Goal: Transaction & Acquisition: Obtain resource

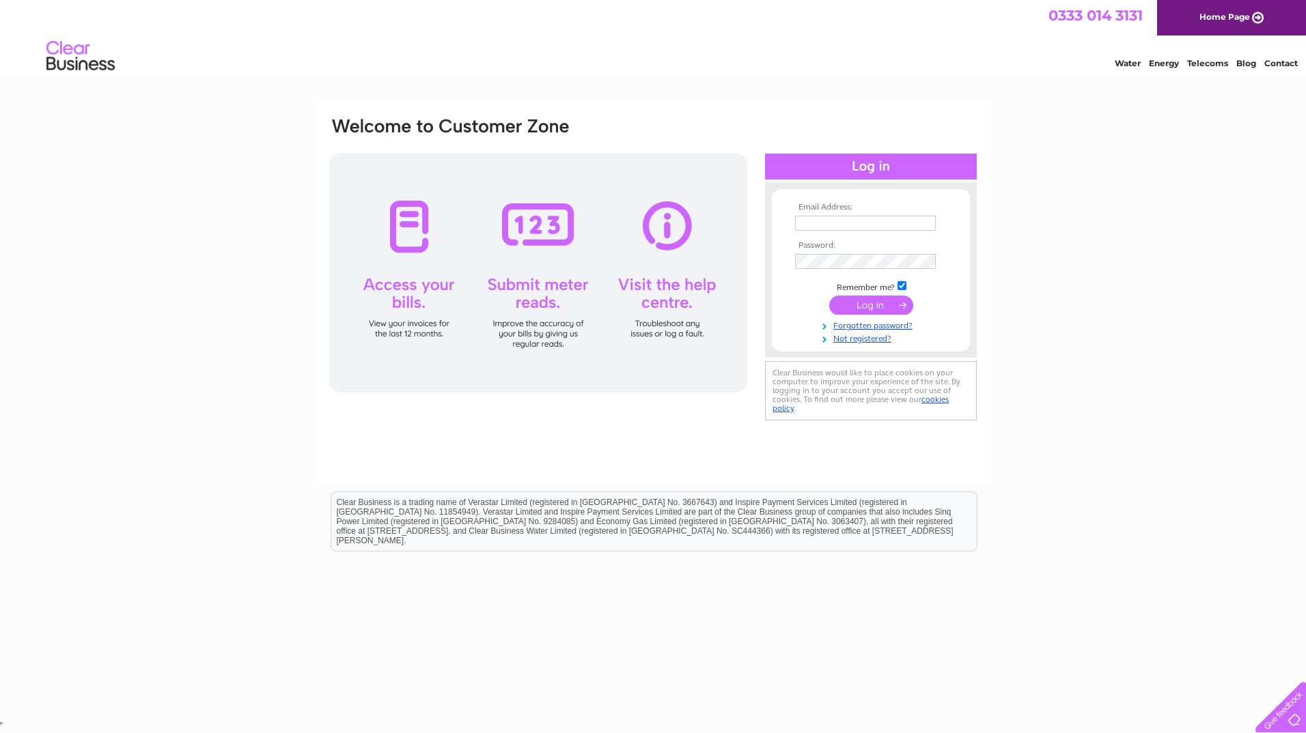
type input "[EMAIL_ADDRESS][DOMAIN_NAME]"
click at [862, 300] on input "submit" at bounding box center [871, 305] width 84 height 19
click at [862, 302] on input "submit" at bounding box center [871, 305] width 84 height 19
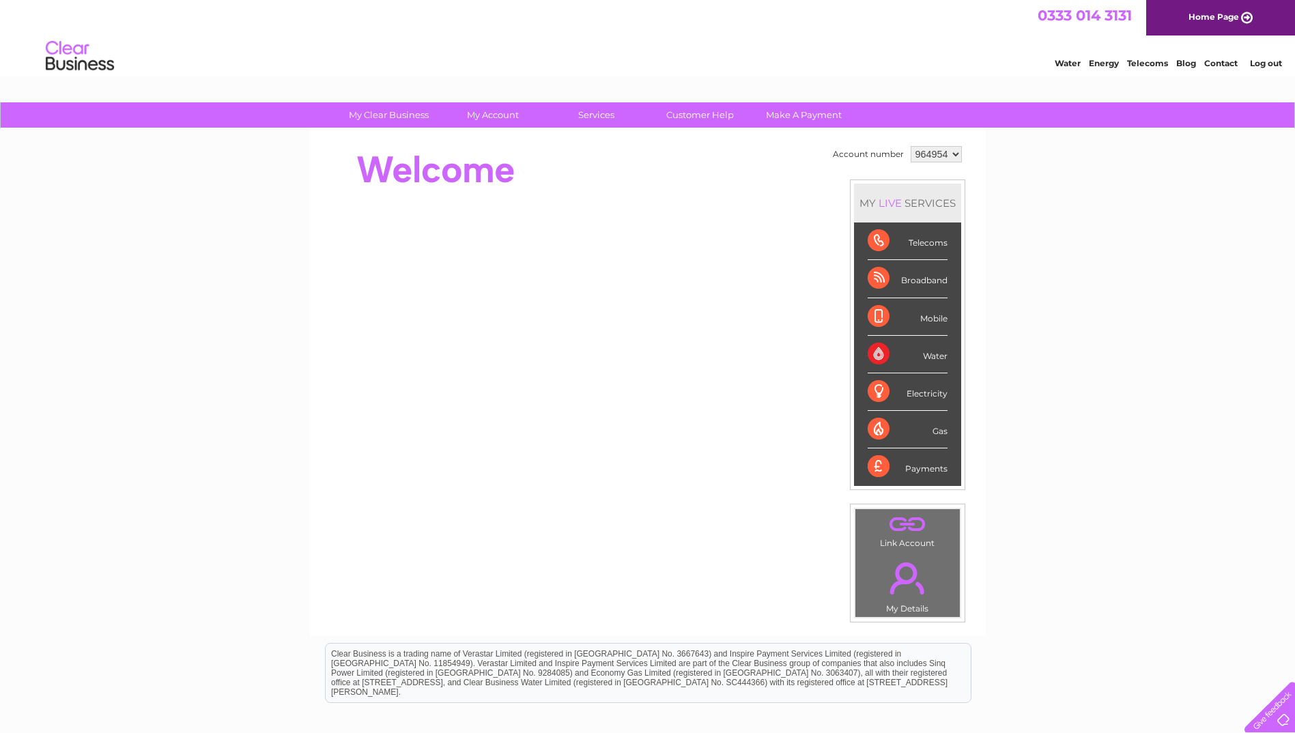
click at [959, 150] on select "964954 986723" at bounding box center [936, 154] width 51 height 16
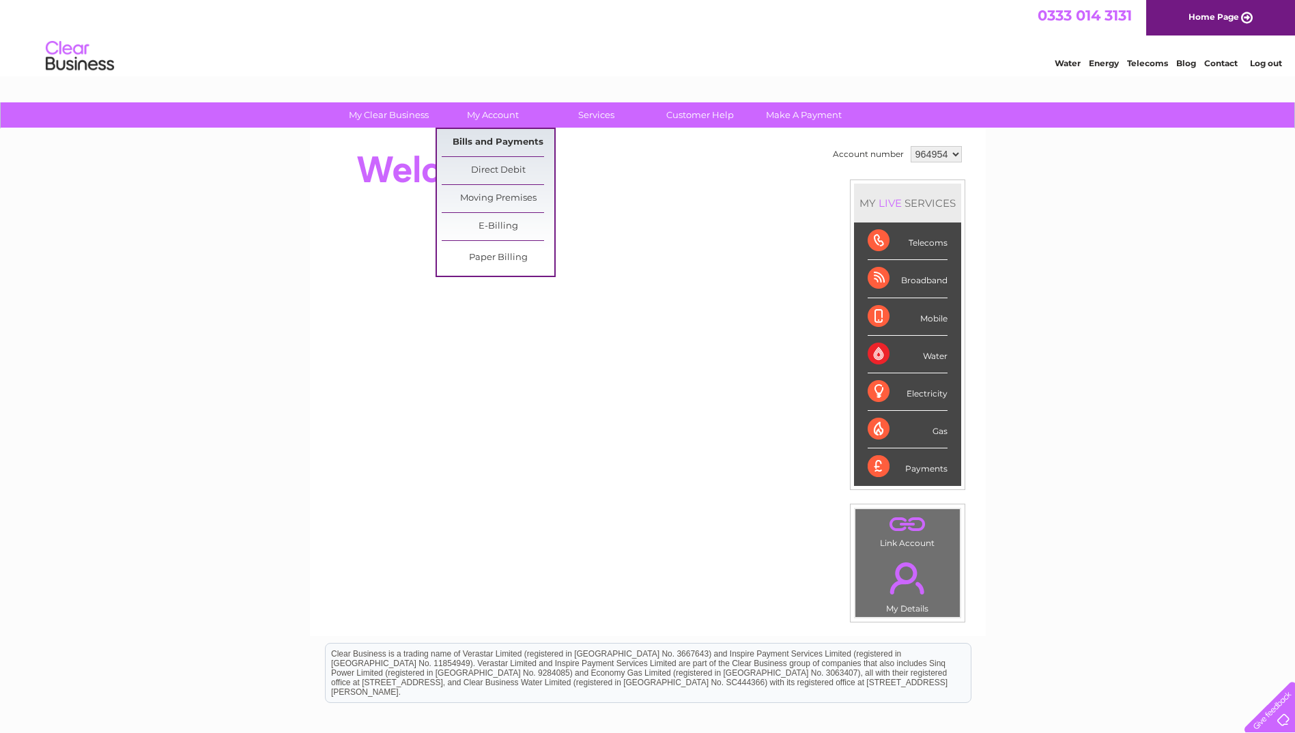
click at [496, 139] on link "Bills and Payments" at bounding box center [498, 142] width 113 height 27
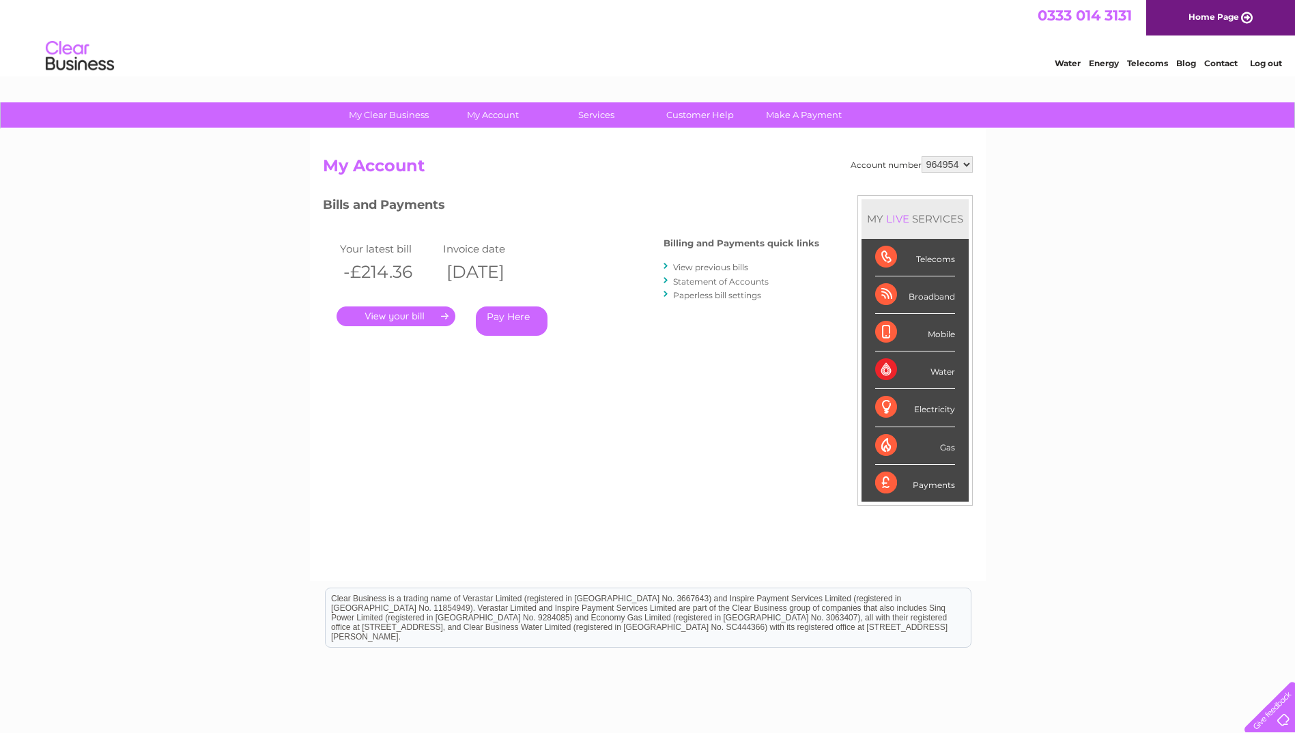
click at [958, 165] on select "964954 986723" at bounding box center [947, 164] width 51 height 16
select select "986723"
click at [922, 156] on select "964954 986723" at bounding box center [947, 164] width 51 height 16
click at [432, 319] on link "." at bounding box center [396, 317] width 119 height 20
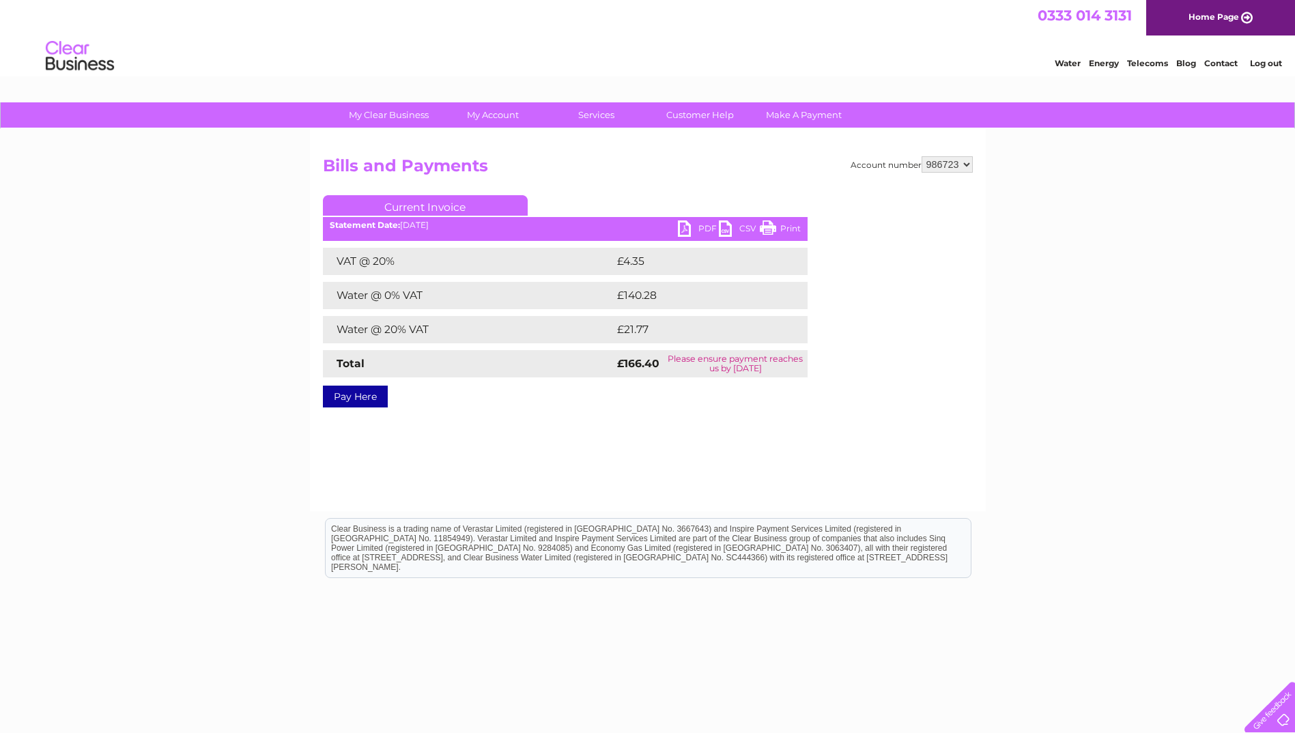
click at [702, 227] on link "PDF" at bounding box center [698, 231] width 41 height 20
